Goal: Task Accomplishment & Management: Use online tool/utility

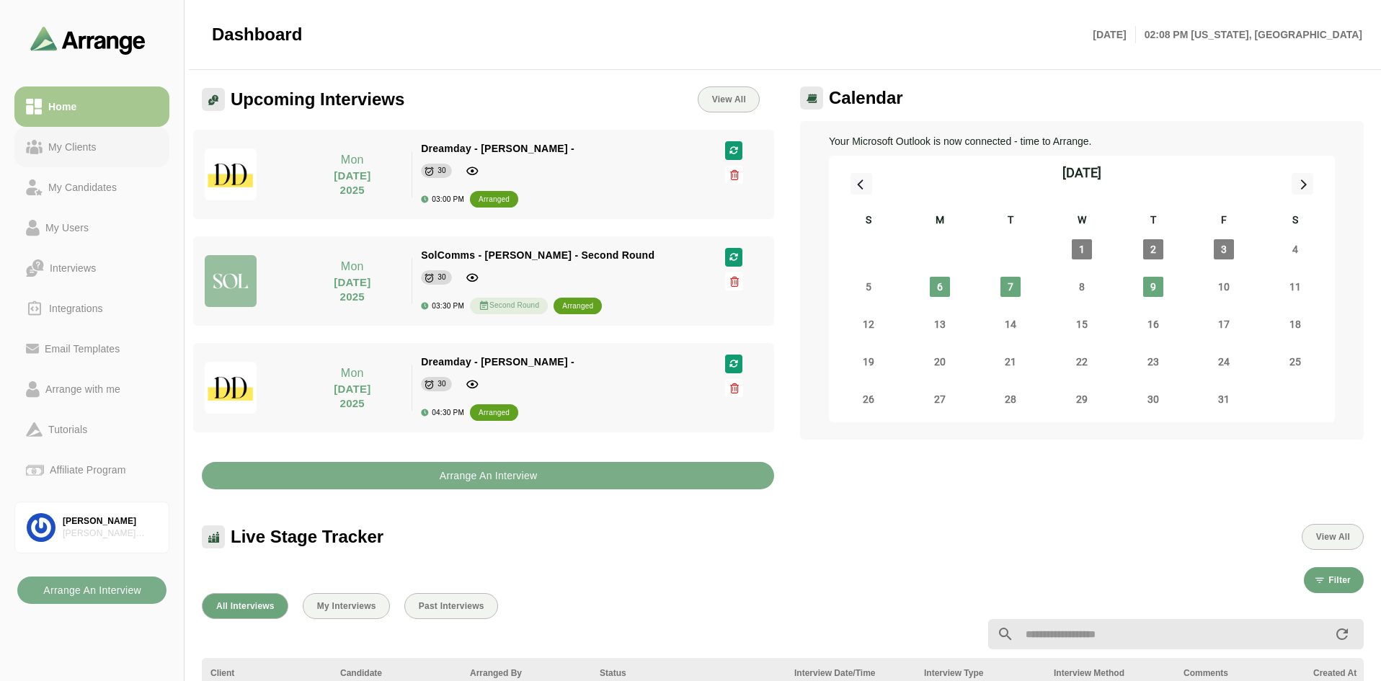
click at [89, 154] on div "My Clients" at bounding box center [73, 146] width 60 height 17
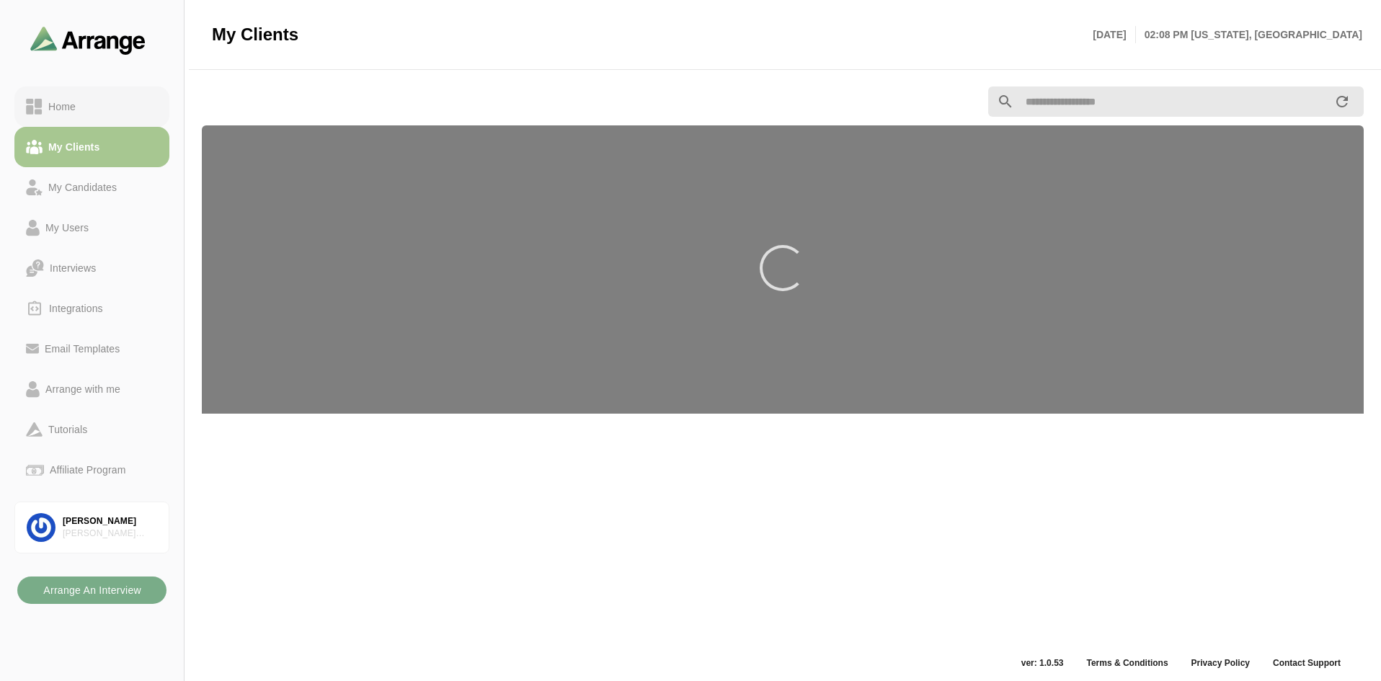
click at [82, 104] on div "Home" at bounding box center [92, 106] width 132 height 17
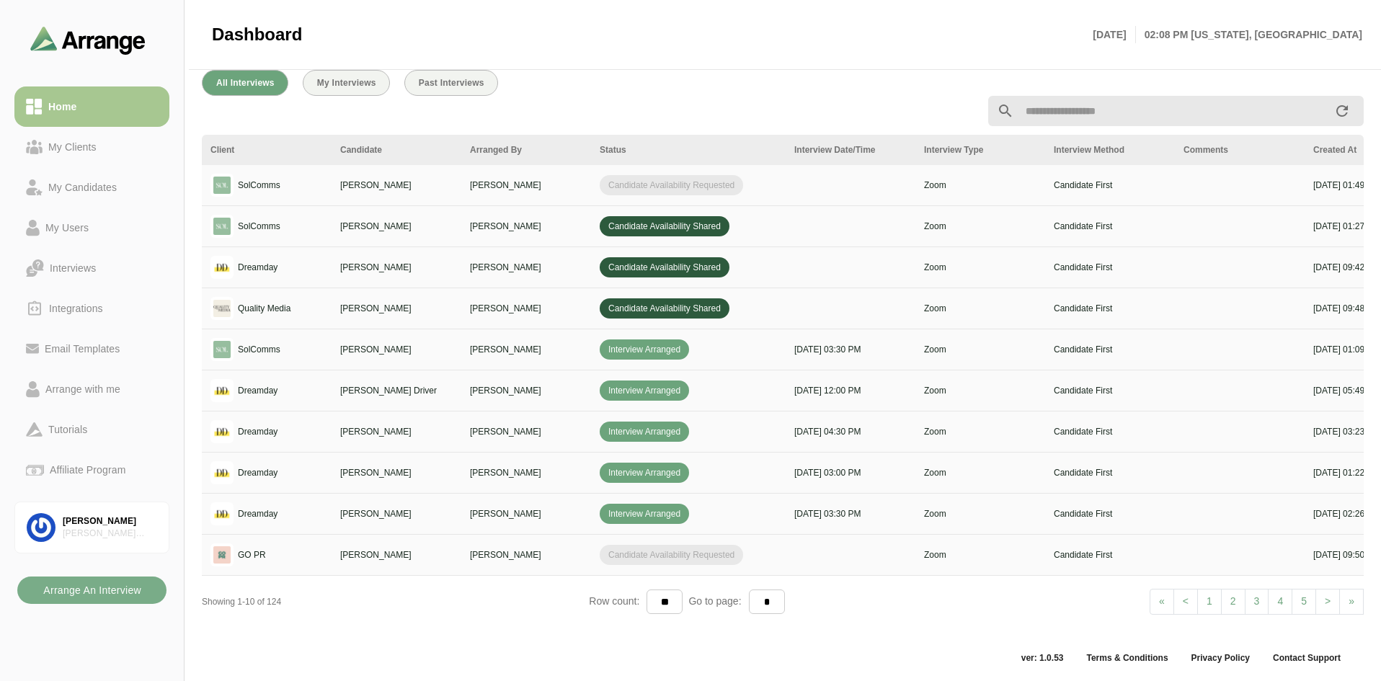
scroll to position [0, 247]
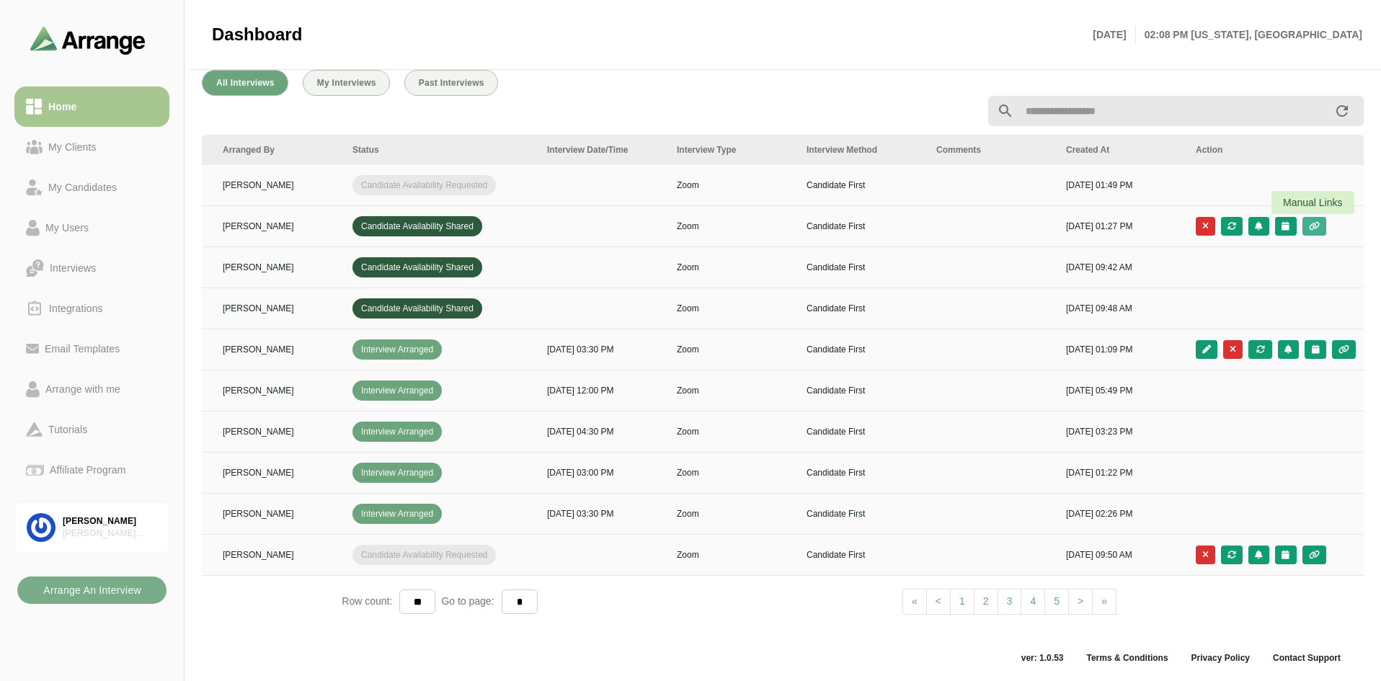
click at [1308, 225] on icon "button" at bounding box center [1314, 226] width 12 height 9
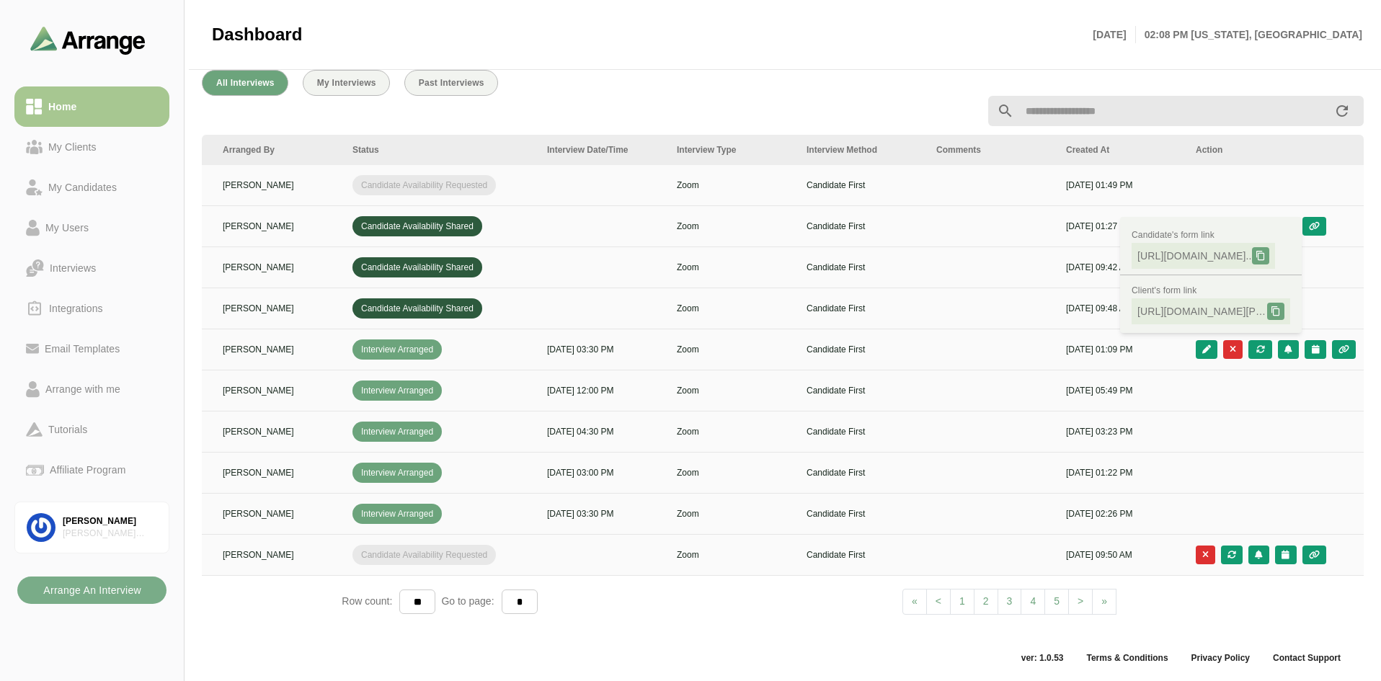
click at [934, 235] on td at bounding box center [993, 226] width 130 height 41
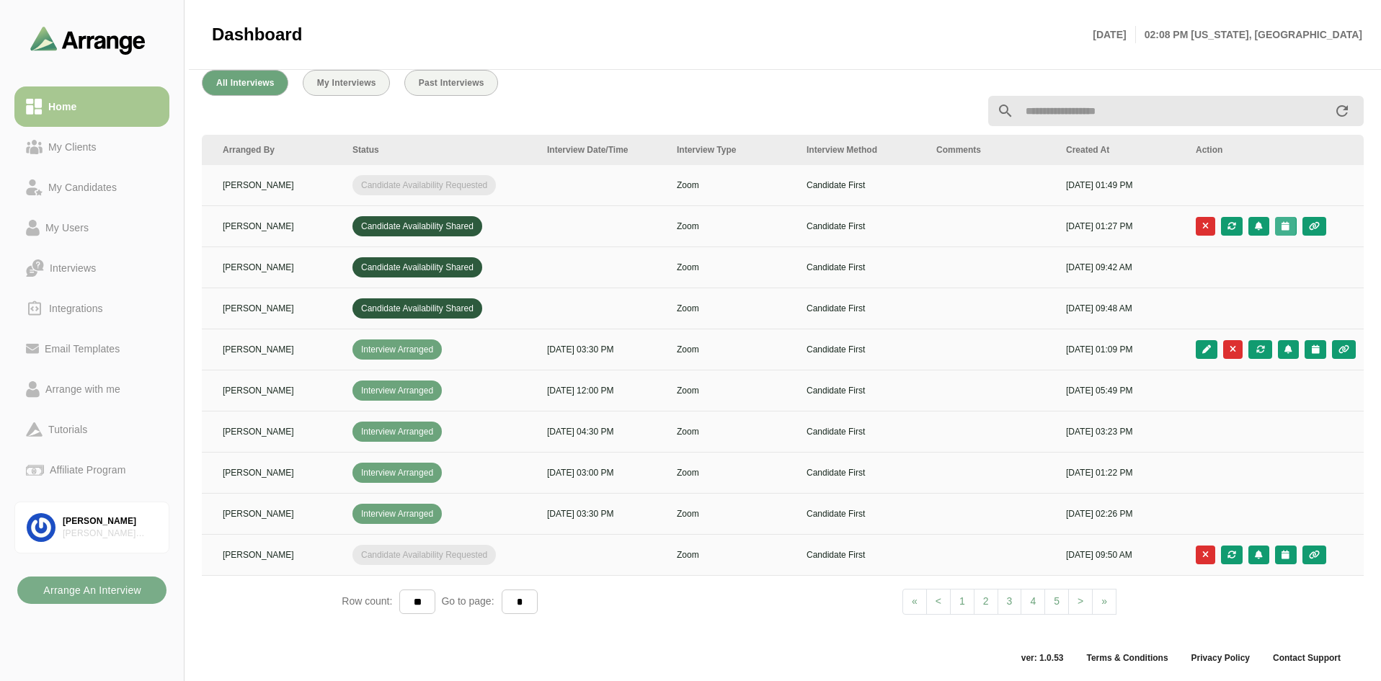
click at [1290, 223] on button "button" at bounding box center [1285, 226] width 21 height 19
click at [1217, 228] on div "Candidate Slots" at bounding box center [1221, 236] width 83 height 17
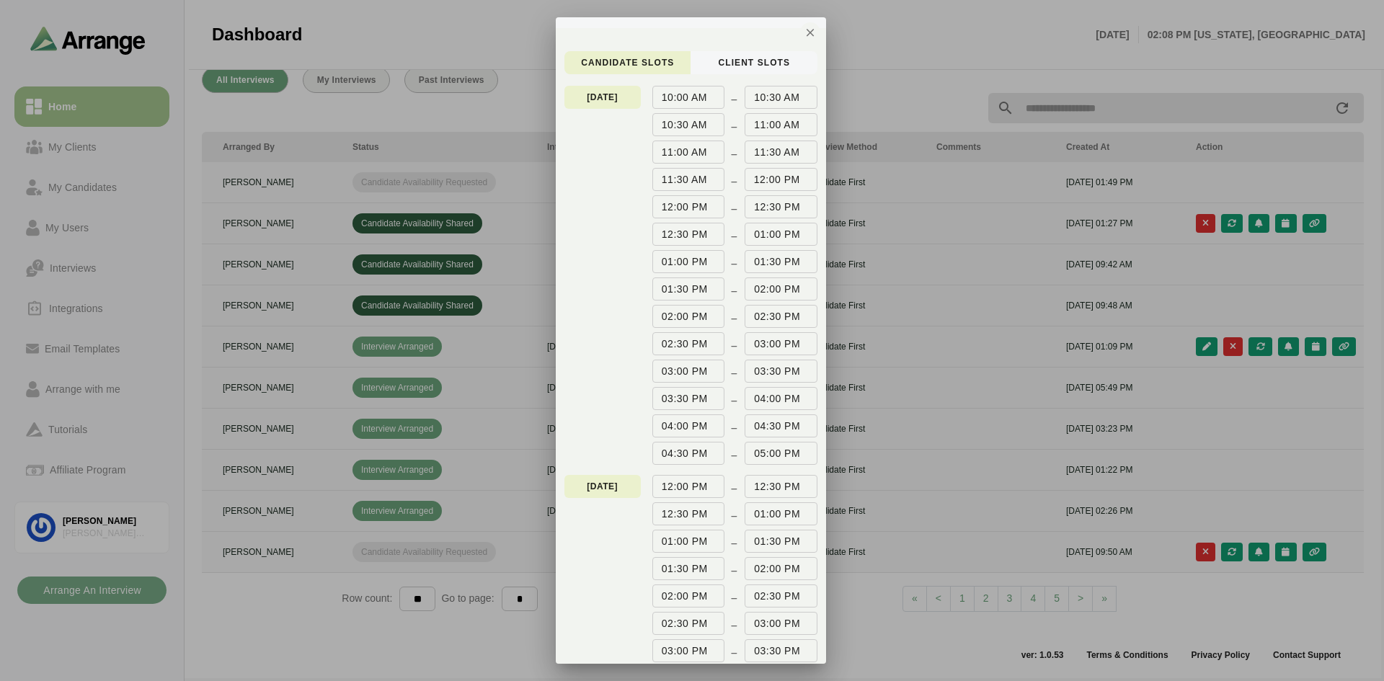
scroll to position [0, 0]
click at [907, 56] on div at bounding box center [692, 340] width 1384 height 681
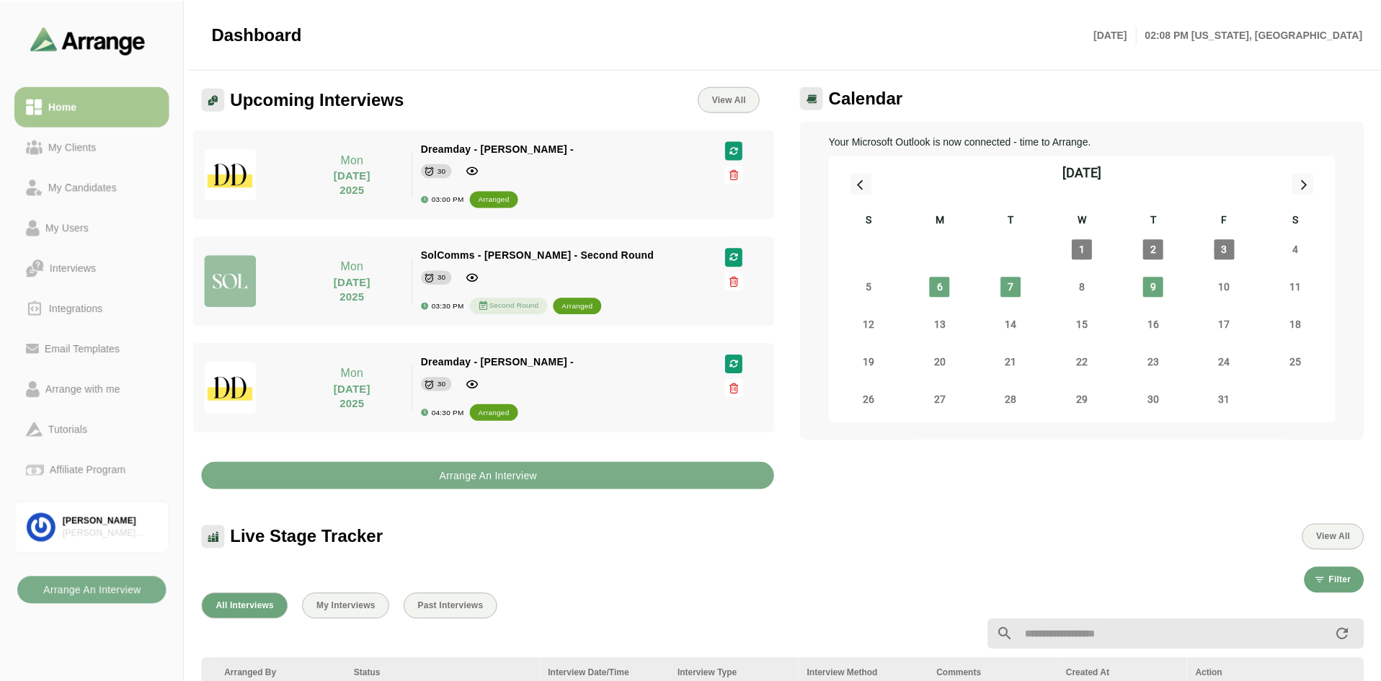
scroll to position [526, 0]
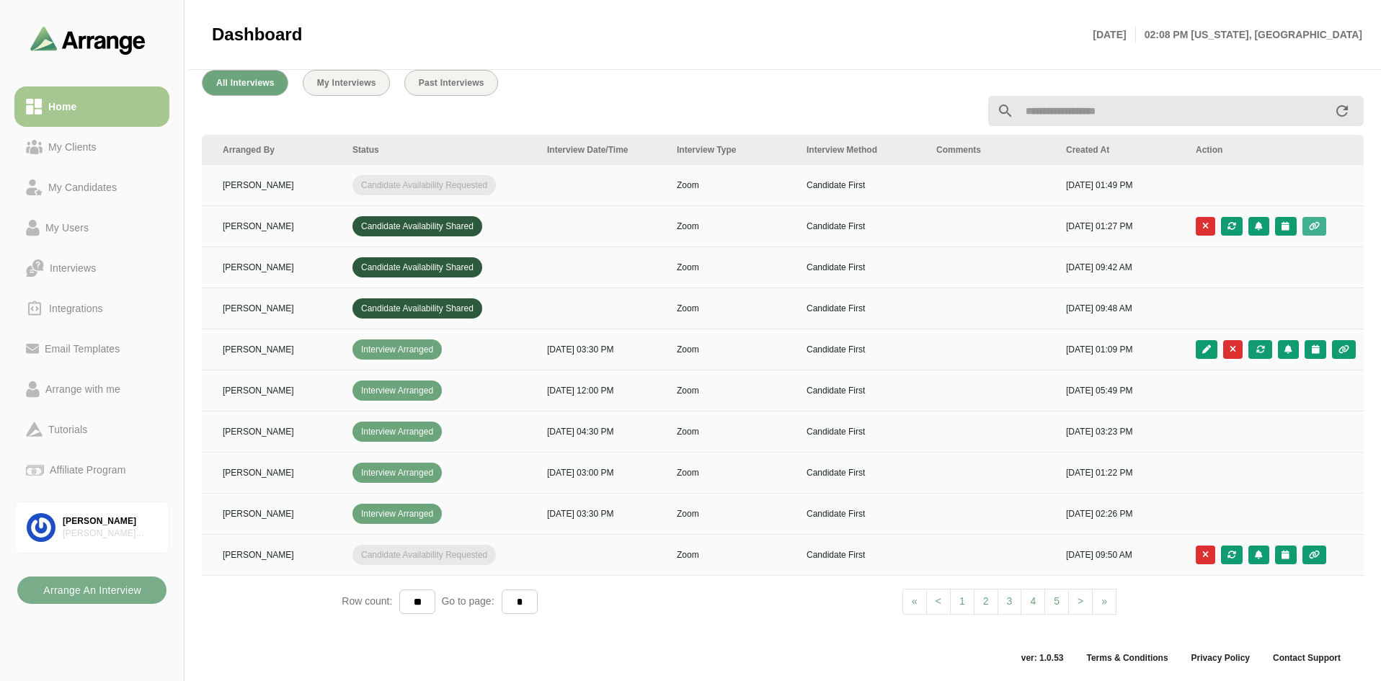
click at [1320, 224] on button "button" at bounding box center [1314, 226] width 24 height 19
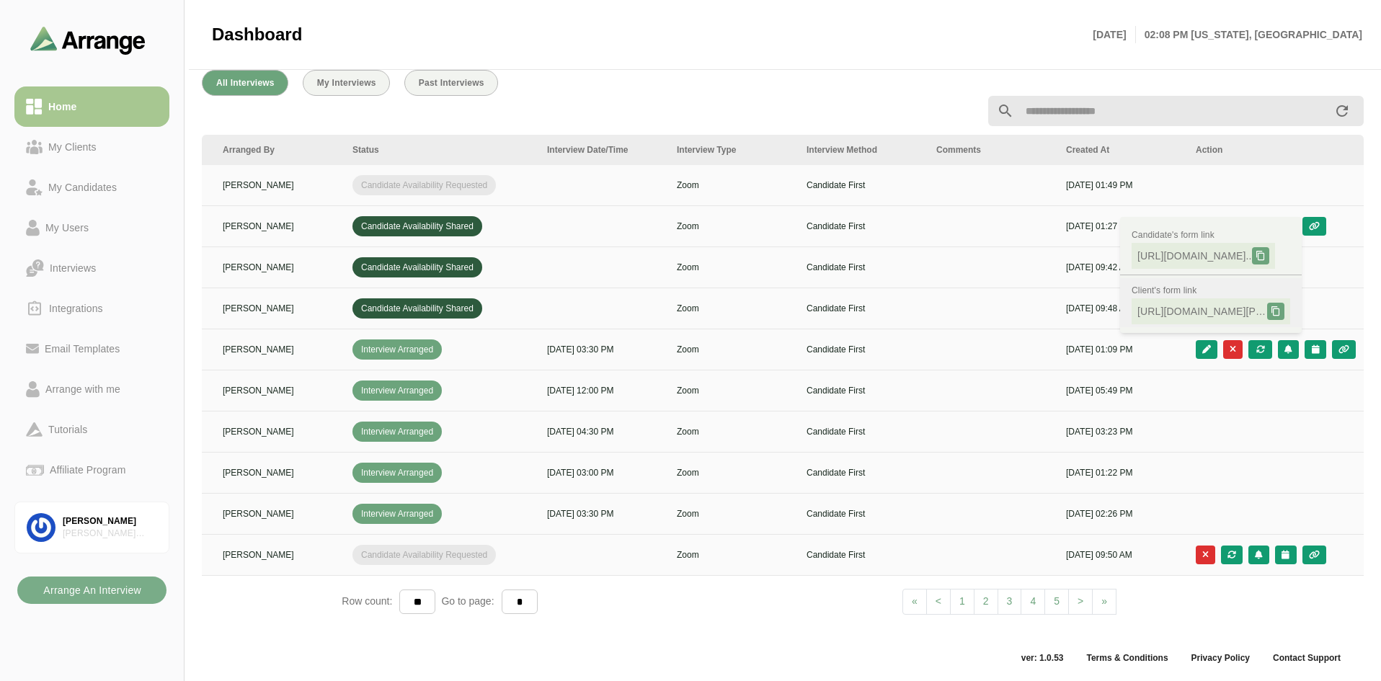
click at [1191, 305] on span "[URL][DOMAIN_NAME][PERSON_NAME].." at bounding box center [1202, 311] width 130 height 14
